Goal: Task Accomplishment & Management: Manage account settings

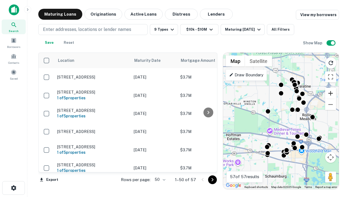
click at [331, 93] on button "Zoom in" at bounding box center [330, 93] width 11 height 11
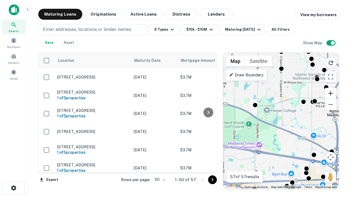
click at [331, 93] on button "Zoom in" at bounding box center [330, 93] width 11 height 11
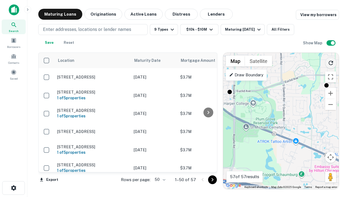
click at [331, 62] on icon "Reload search area" at bounding box center [331, 63] width 7 height 7
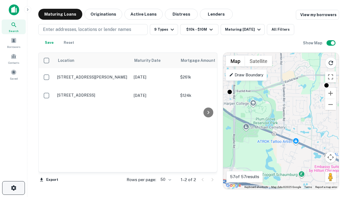
click at [13, 188] on icon "button" at bounding box center [13, 188] width 7 height 7
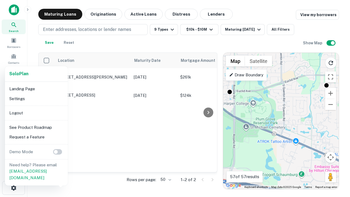
click at [36, 113] on li "Logout" at bounding box center [36, 113] width 59 height 10
